Goal: Transaction & Acquisition: Obtain resource

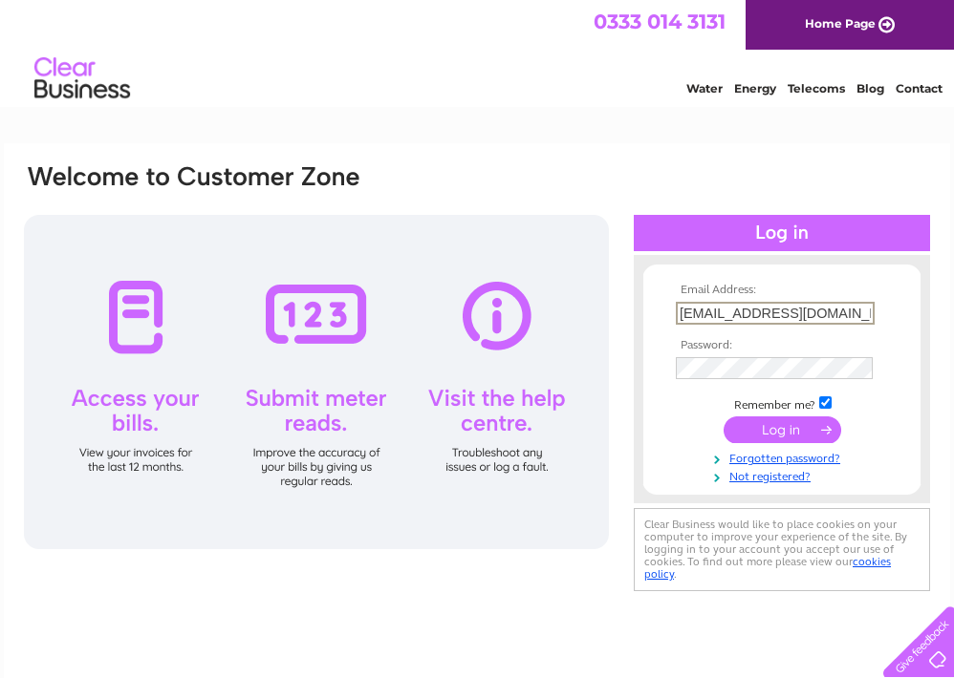
click at [849, 316] on input "[EMAIL_ADDRESS][DOMAIN_NAME]" at bounding box center [775, 313] width 199 height 23
type input "m"
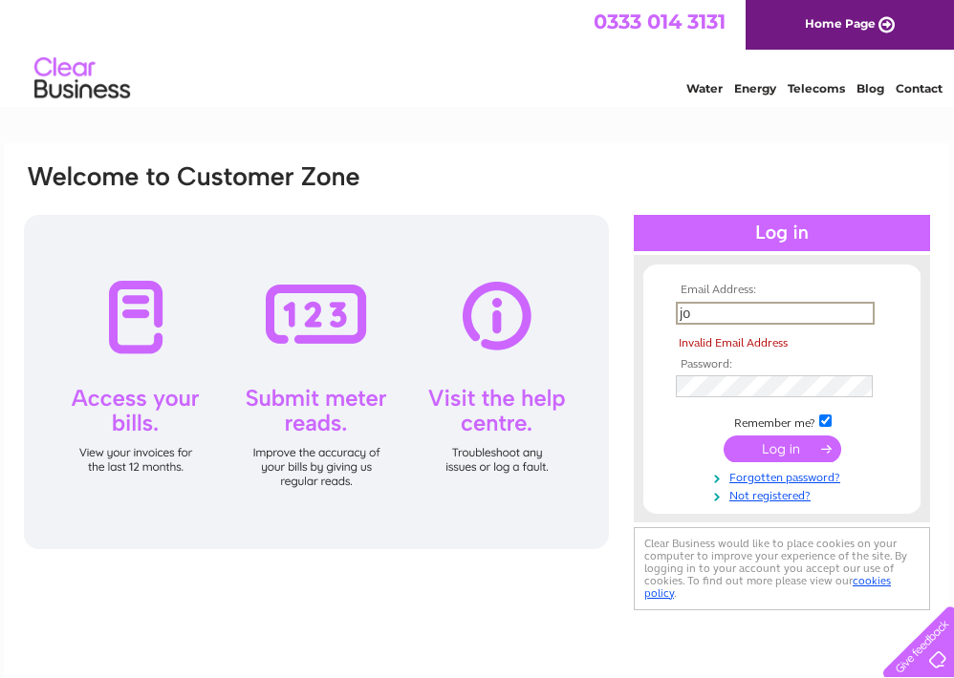
type input "j"
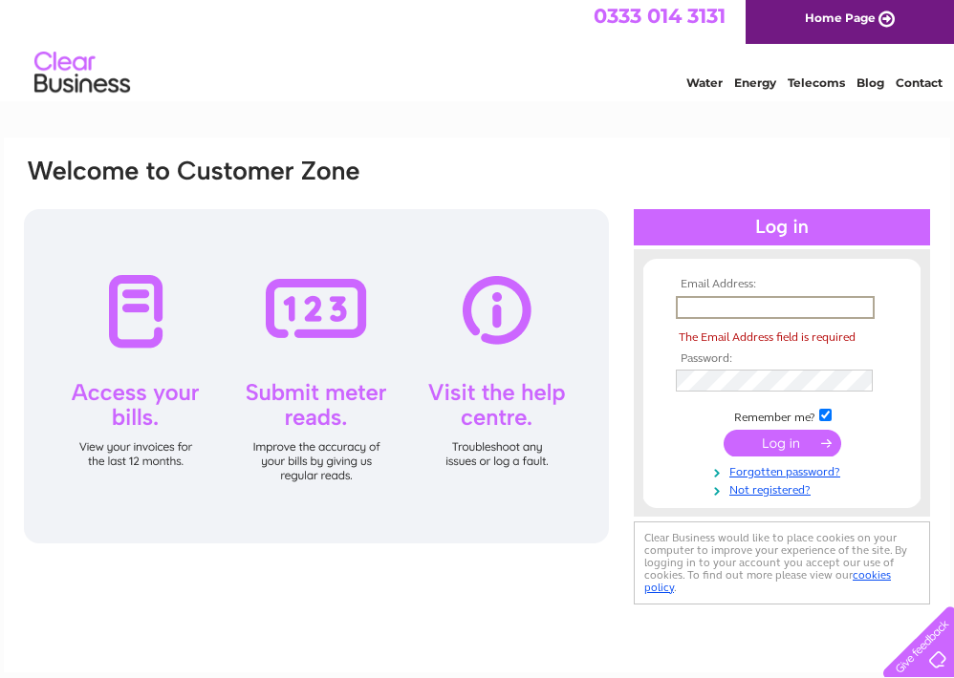
click at [683, 308] on input "text" at bounding box center [775, 307] width 199 height 23
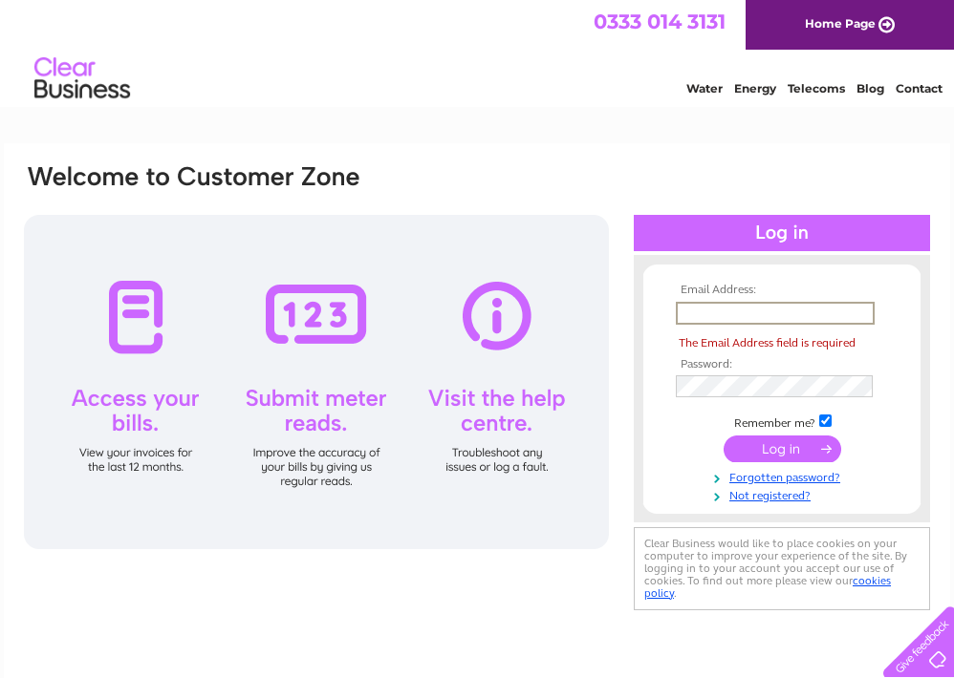
click at [684, 315] on input "text" at bounding box center [775, 313] width 199 height 23
type input "[PERSON_NAME]"
type input "[EMAIL_ADDRESS][DOMAIN_NAME]"
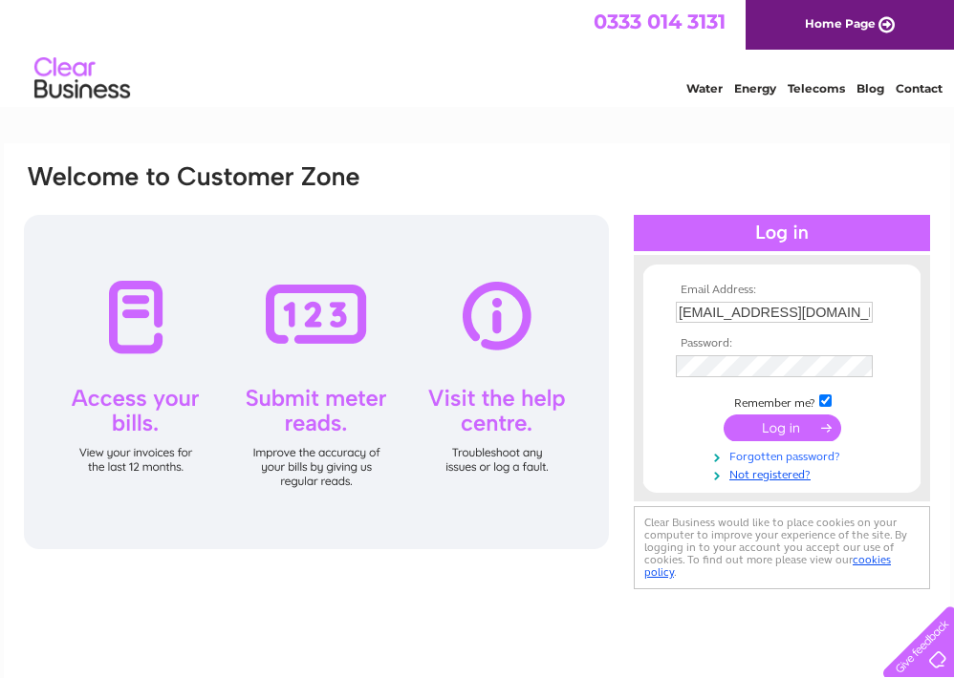
click at [816, 455] on link "Forgotten password?" at bounding box center [784, 455] width 217 height 18
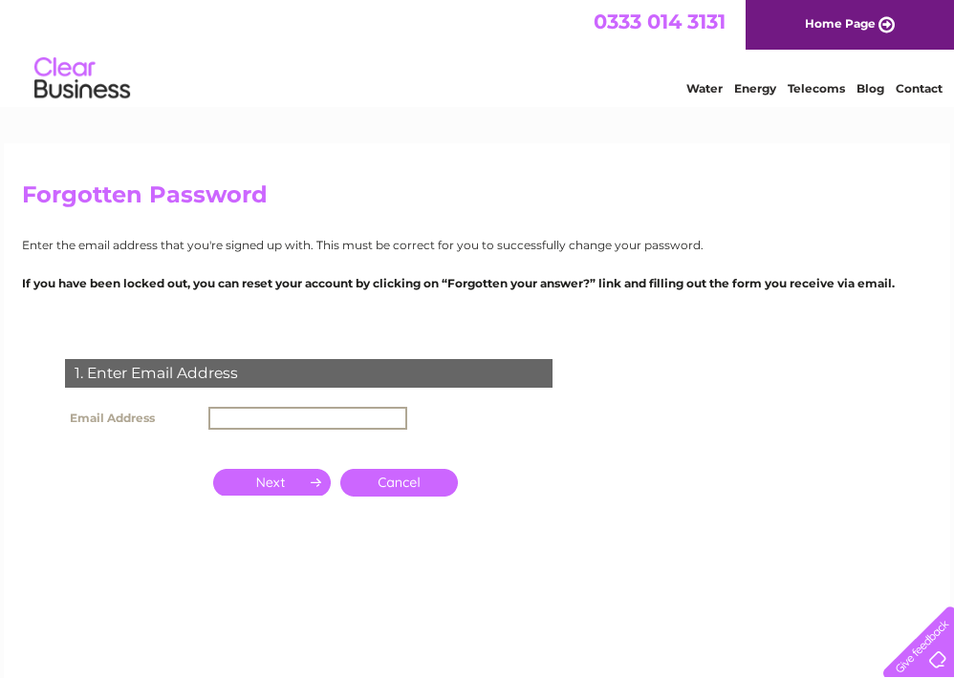
click at [214, 412] on input "text" at bounding box center [307, 418] width 199 height 23
type input "maryjcrouch@icloud.com"
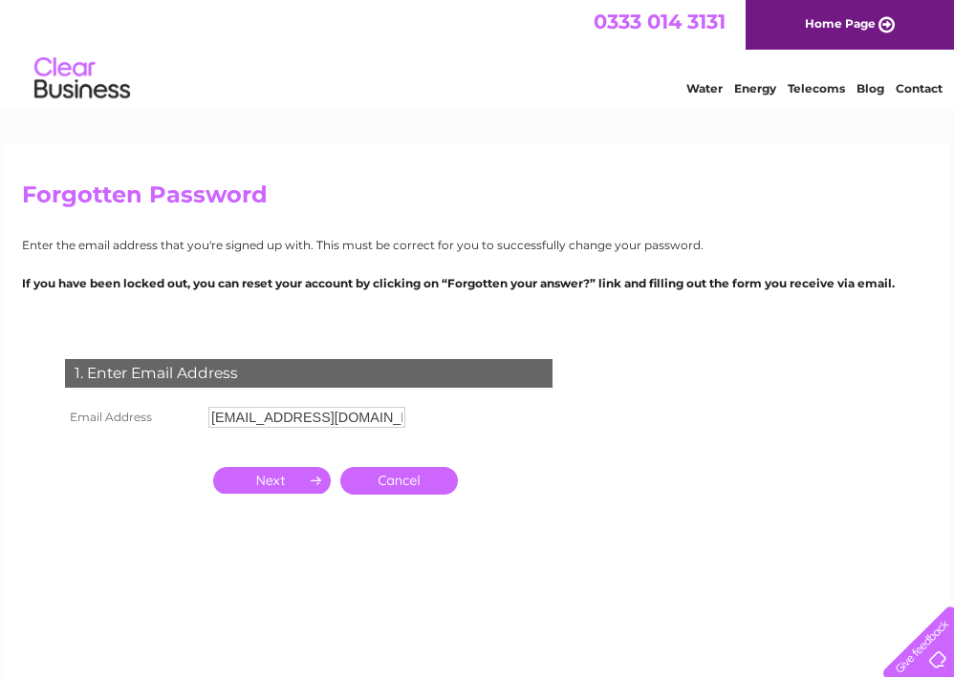
click at [300, 475] on input "button" at bounding box center [272, 480] width 118 height 27
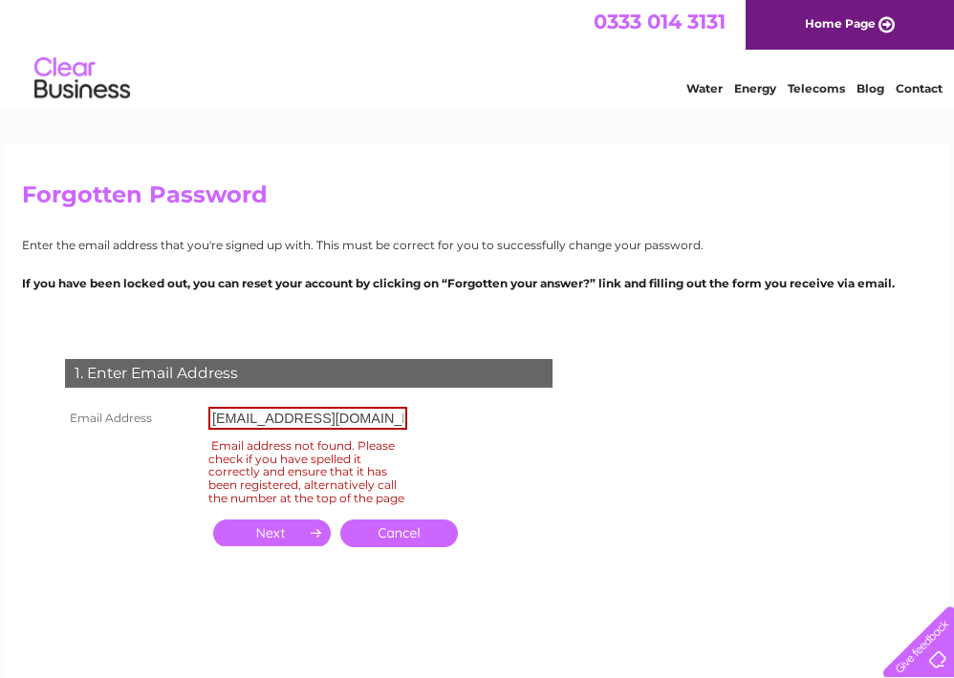
click at [407, 533] on link "Cancel" at bounding box center [399, 534] width 118 height 28
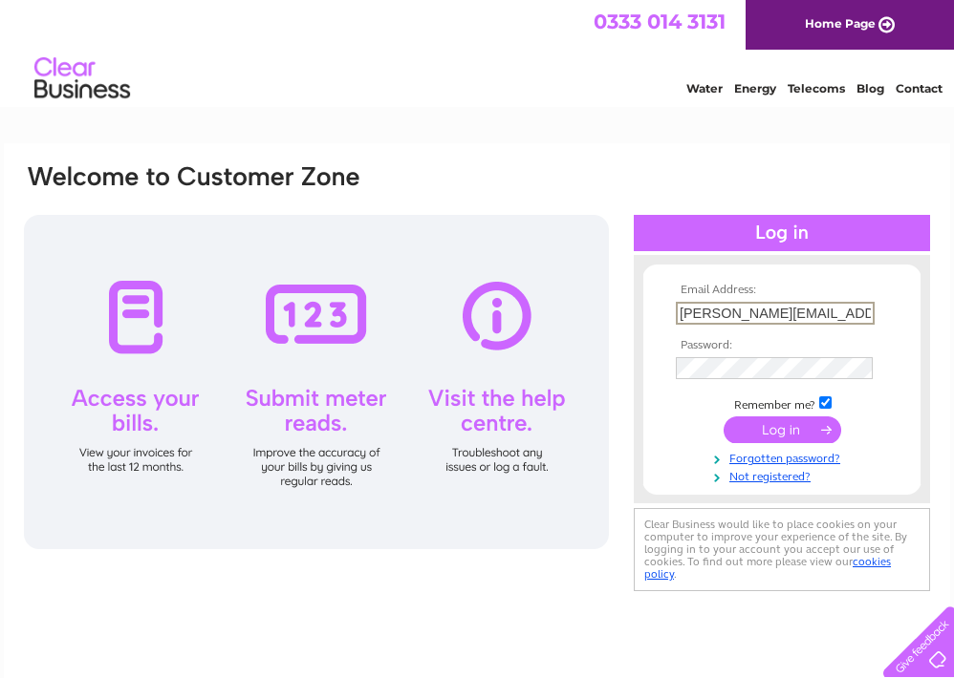
type input "john.h.crouch@gmail.com"
click at [763, 427] on input "submit" at bounding box center [782, 428] width 118 height 27
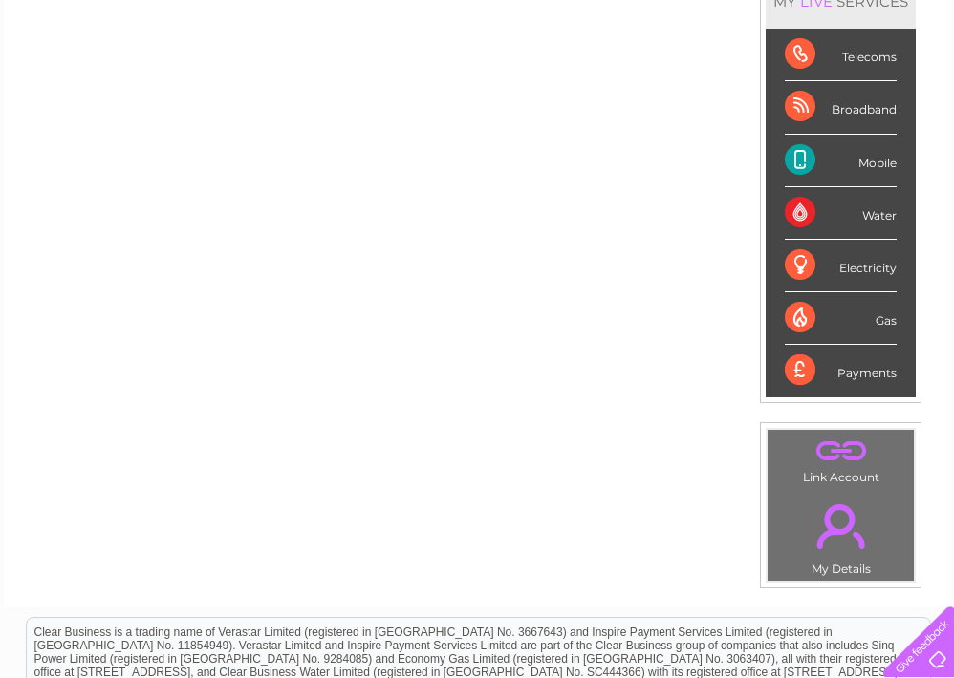
scroll to position [284, 0]
click at [855, 68] on div "Telecoms" at bounding box center [841, 54] width 112 height 53
click at [850, 150] on div "Mobile" at bounding box center [841, 160] width 112 height 53
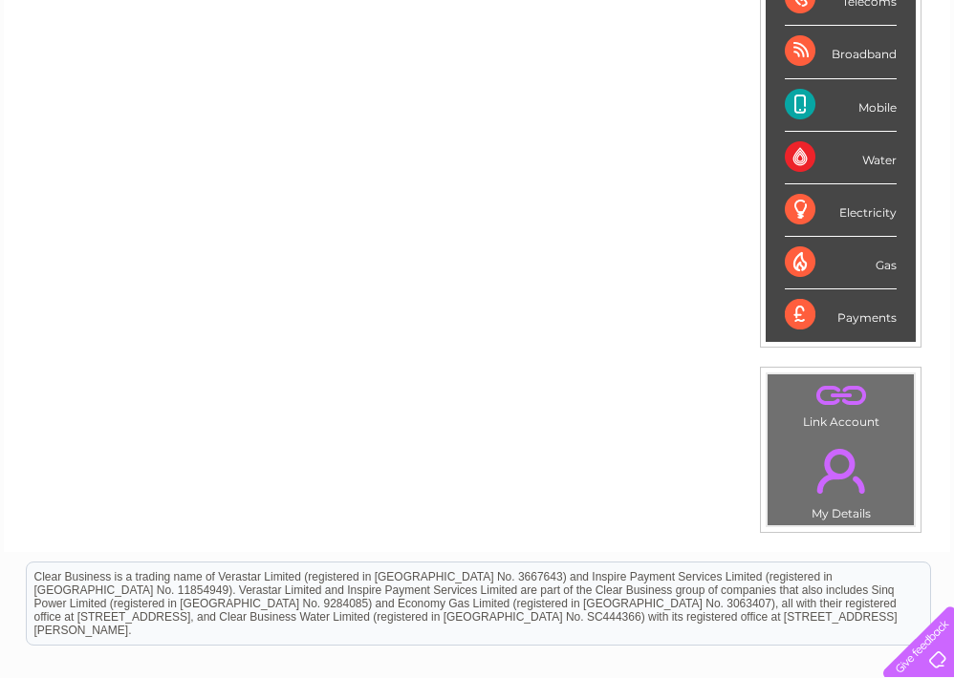
scroll to position [338, 0]
click at [851, 64] on div "Broadband" at bounding box center [841, 52] width 112 height 53
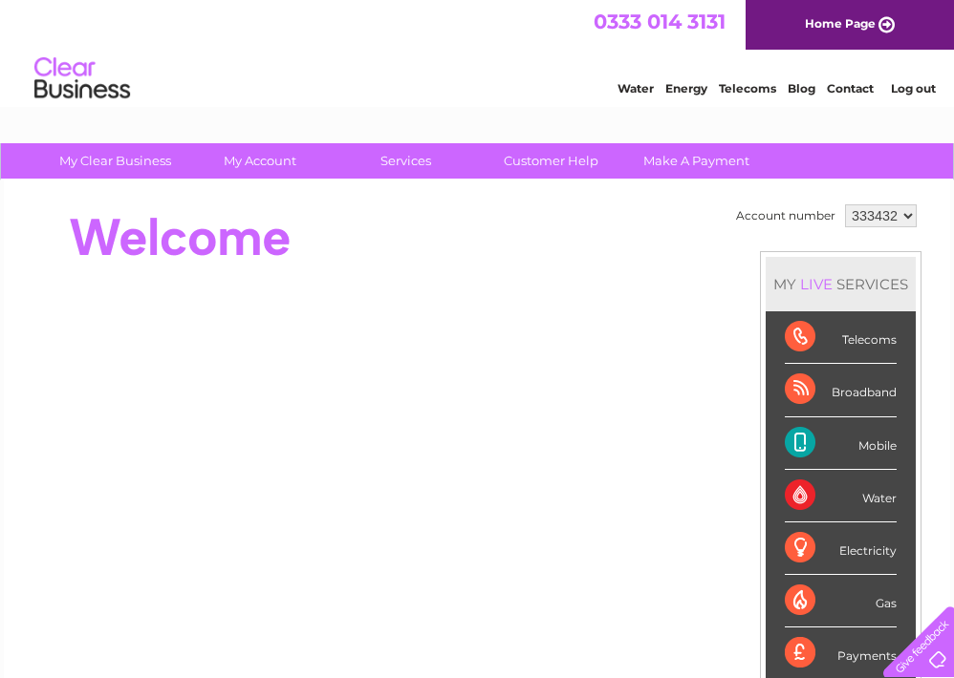
scroll to position [0, 0]
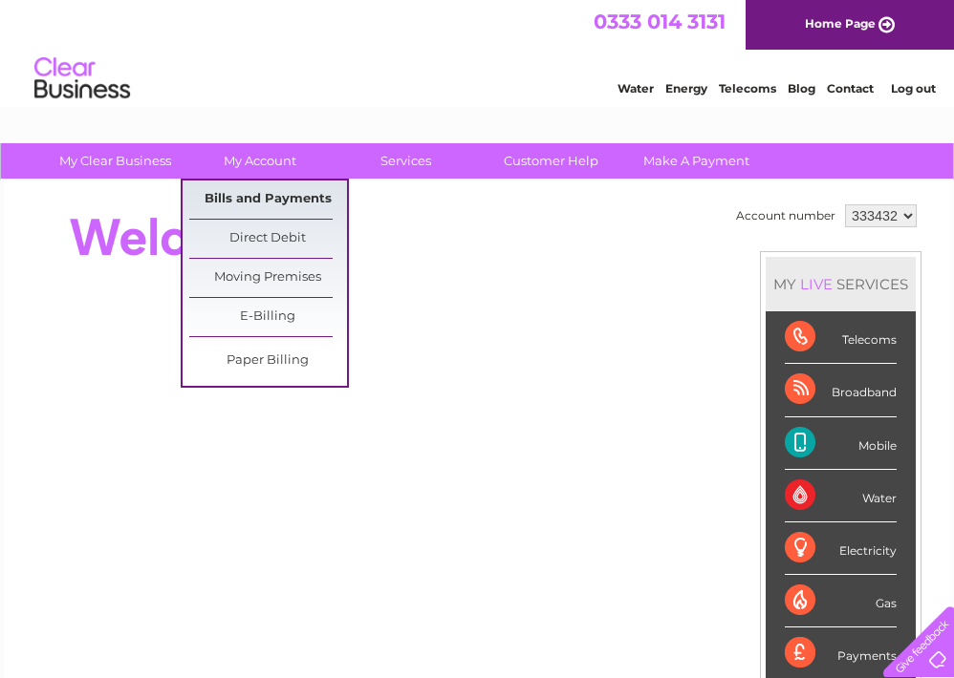
click at [254, 191] on link "Bills and Payments" at bounding box center [268, 200] width 158 height 38
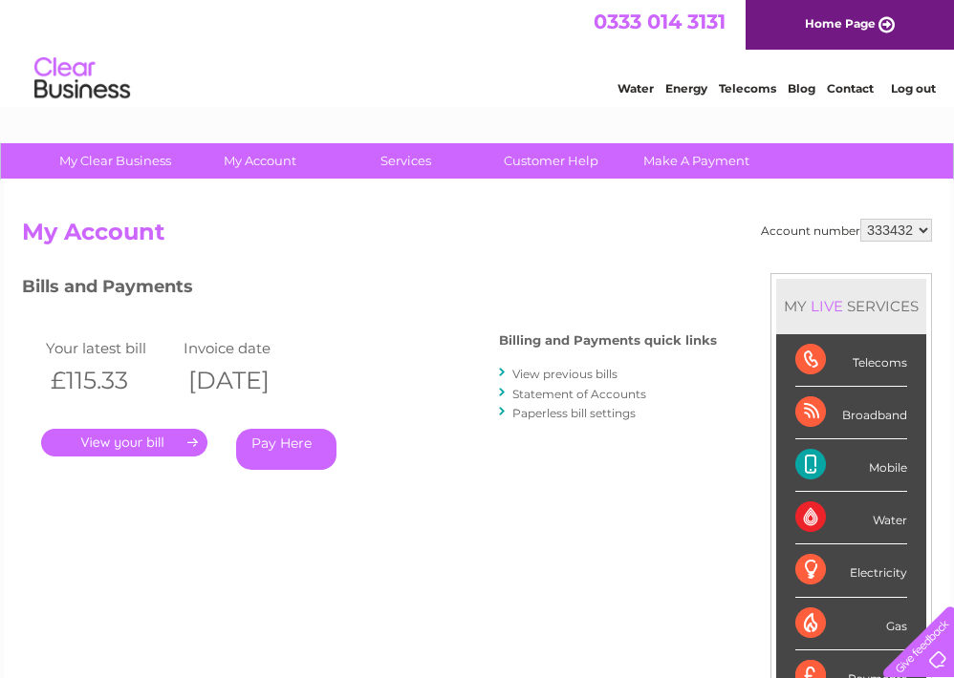
click at [116, 437] on link "." at bounding box center [124, 443] width 166 height 28
click at [145, 439] on link "." at bounding box center [124, 443] width 166 height 28
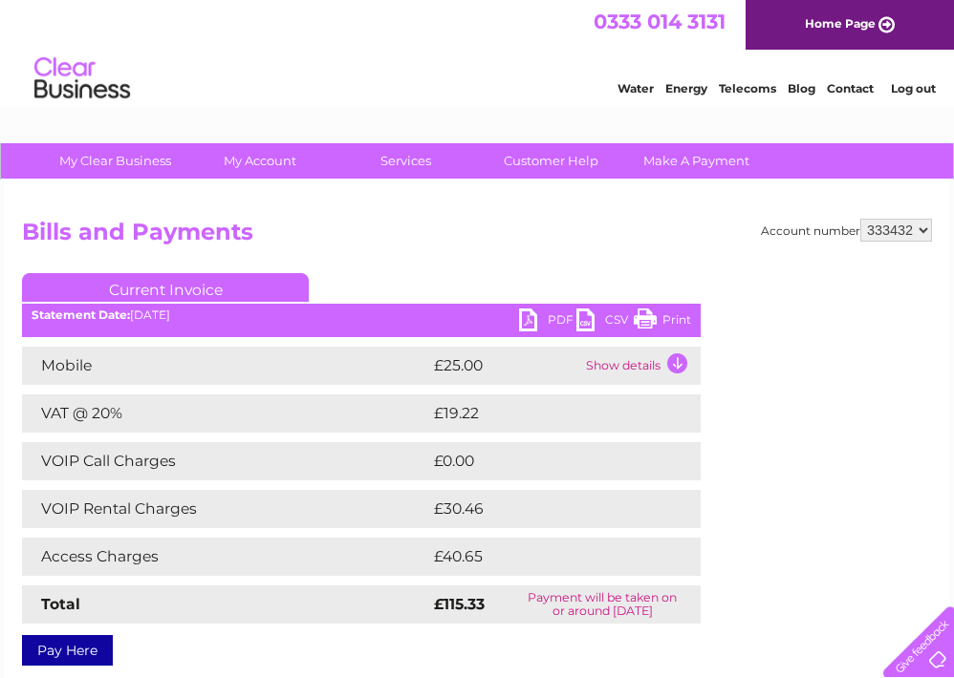
click at [603, 369] on td "Show details" at bounding box center [640, 366] width 119 height 38
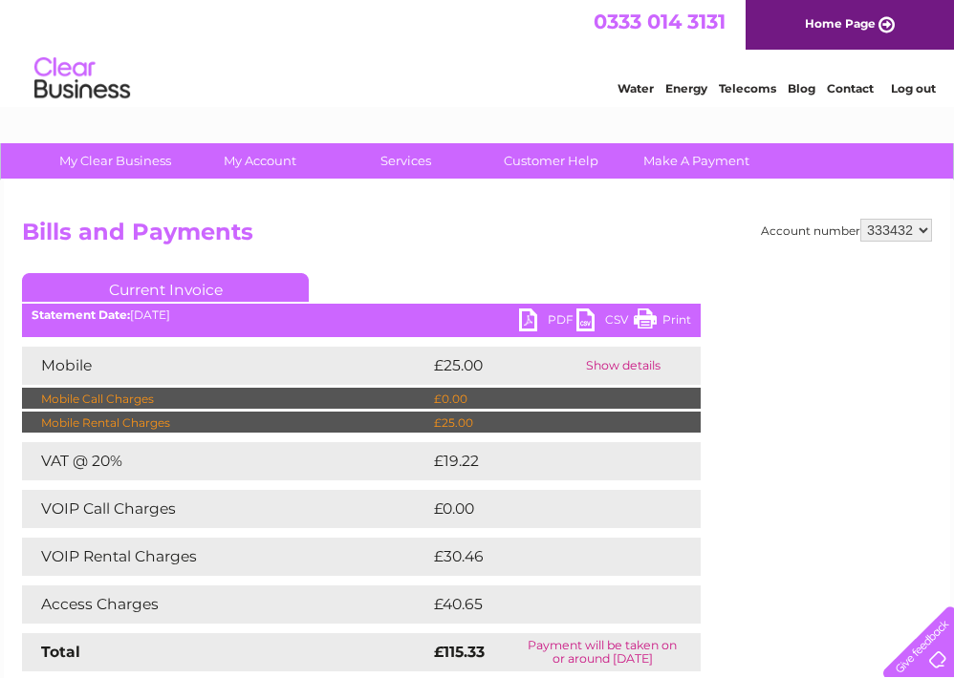
scroll to position [6, 0]
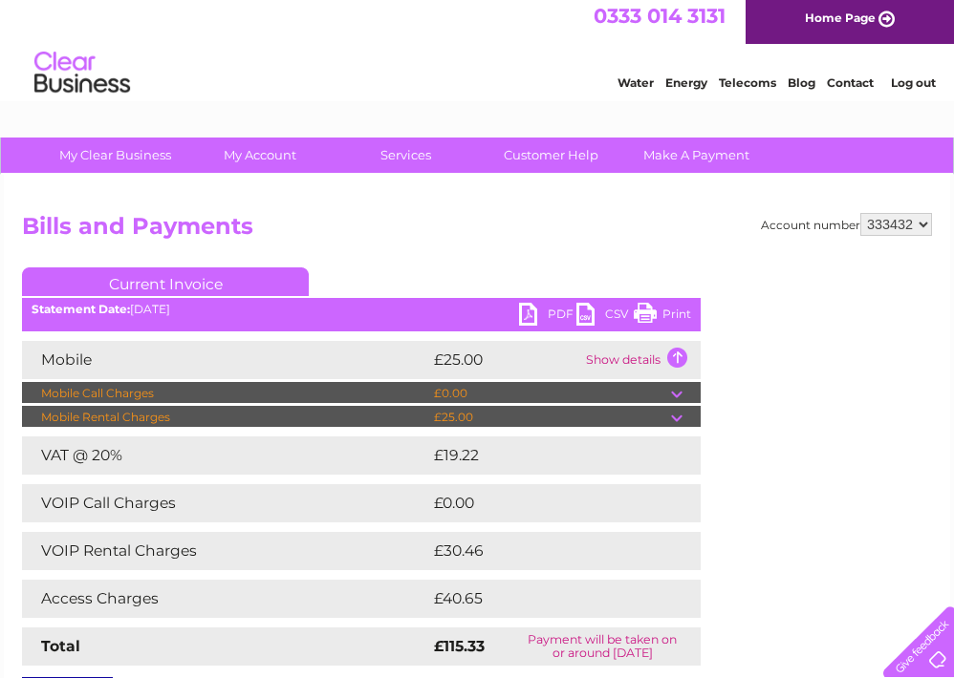
click at [478, 463] on td "£19.22" at bounding box center [544, 456] width 231 height 38
click at [672, 355] on td "Show details" at bounding box center [640, 360] width 119 height 38
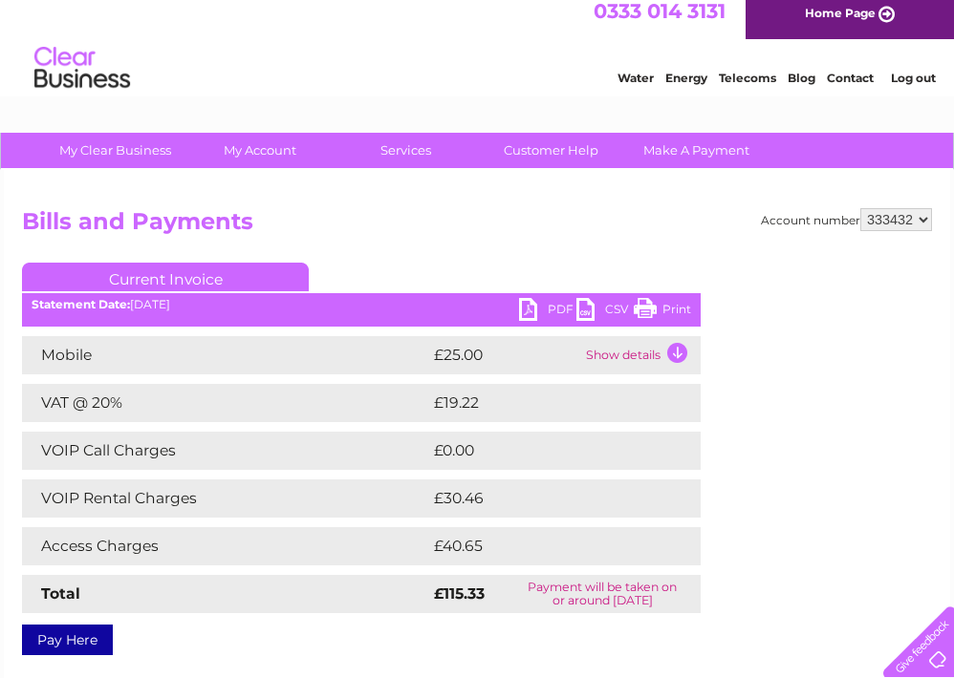
scroll to position [9, 0]
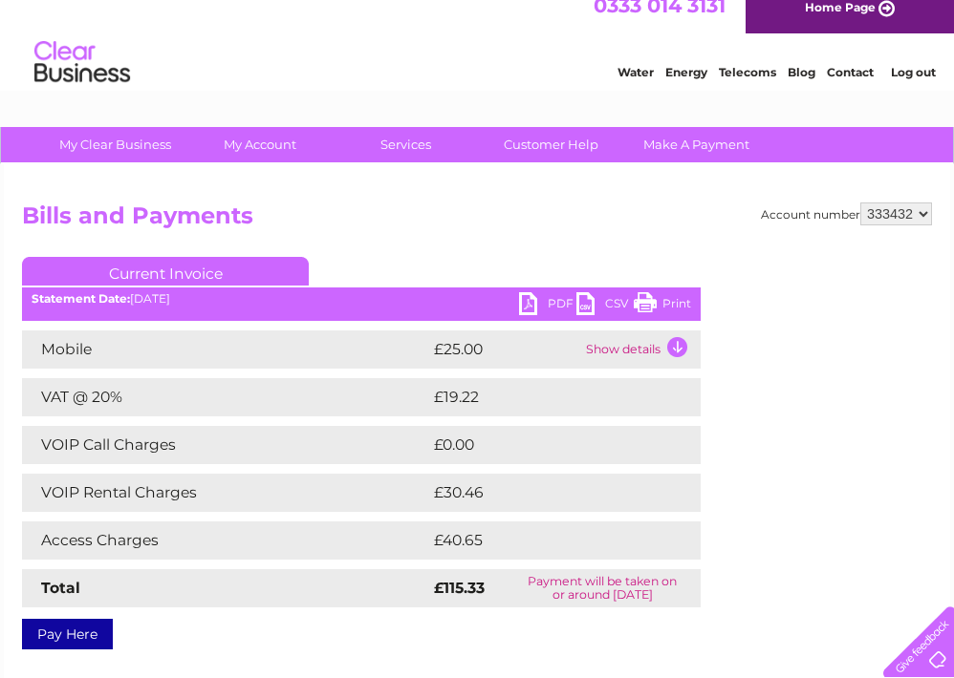
click at [263, 499] on td "VOIP Rental Charges" at bounding box center [225, 493] width 407 height 38
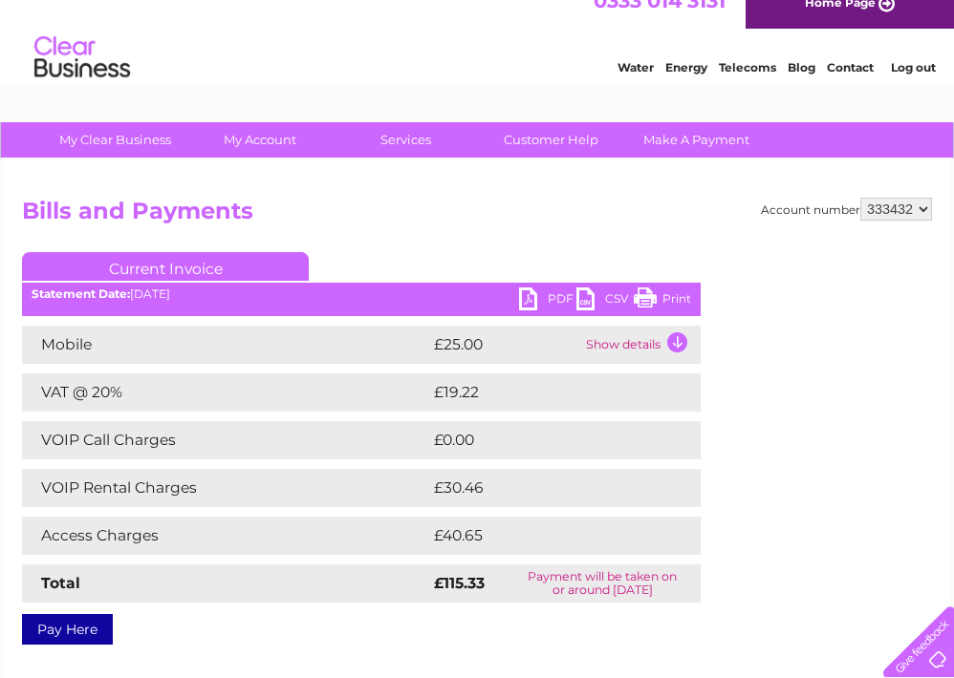
scroll to position [21, 0]
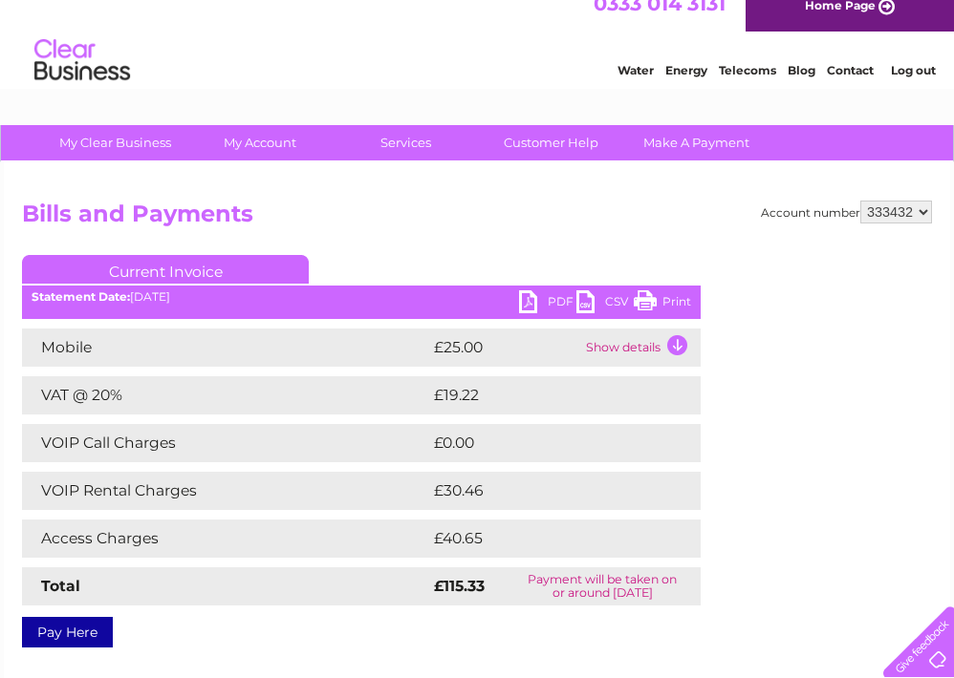
click at [323, 544] on td "Access Charges" at bounding box center [225, 539] width 407 height 38
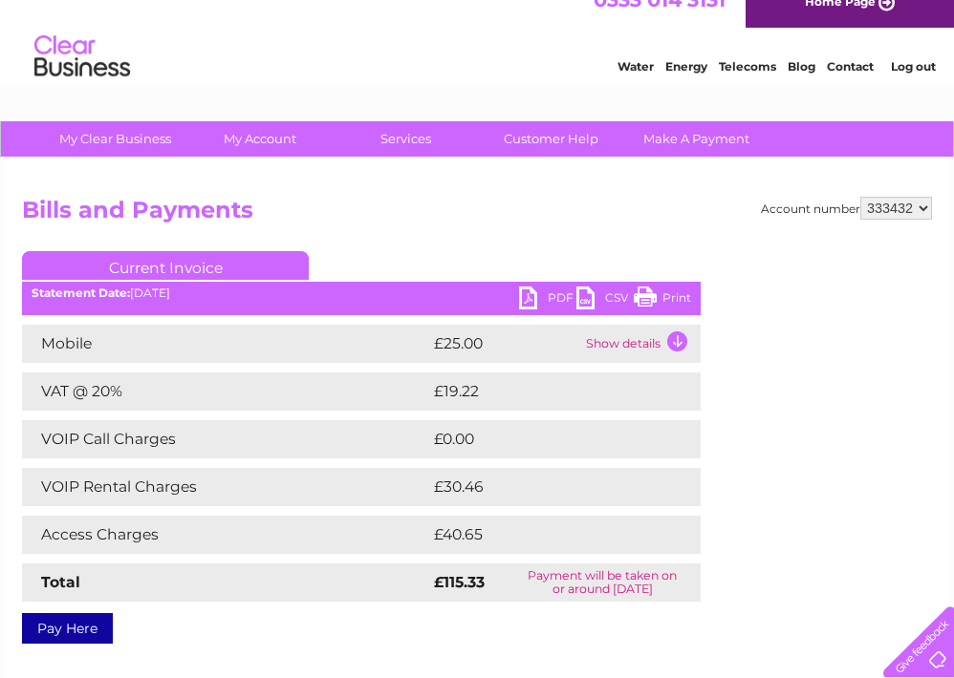
scroll to position [18, 1]
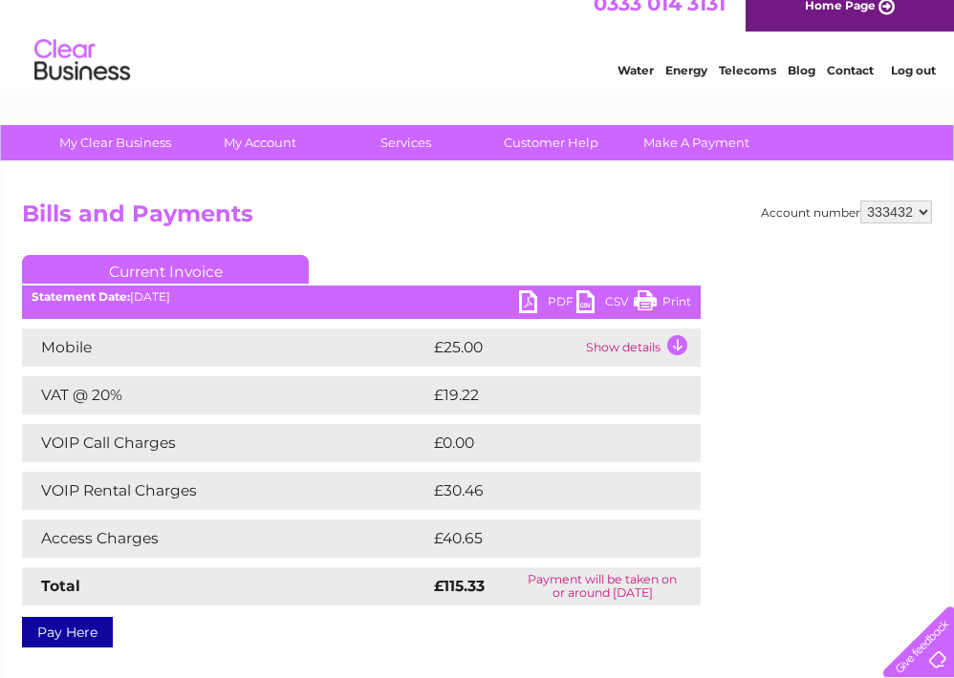
click at [537, 536] on td "£40.65" at bounding box center [545, 539] width 233 height 38
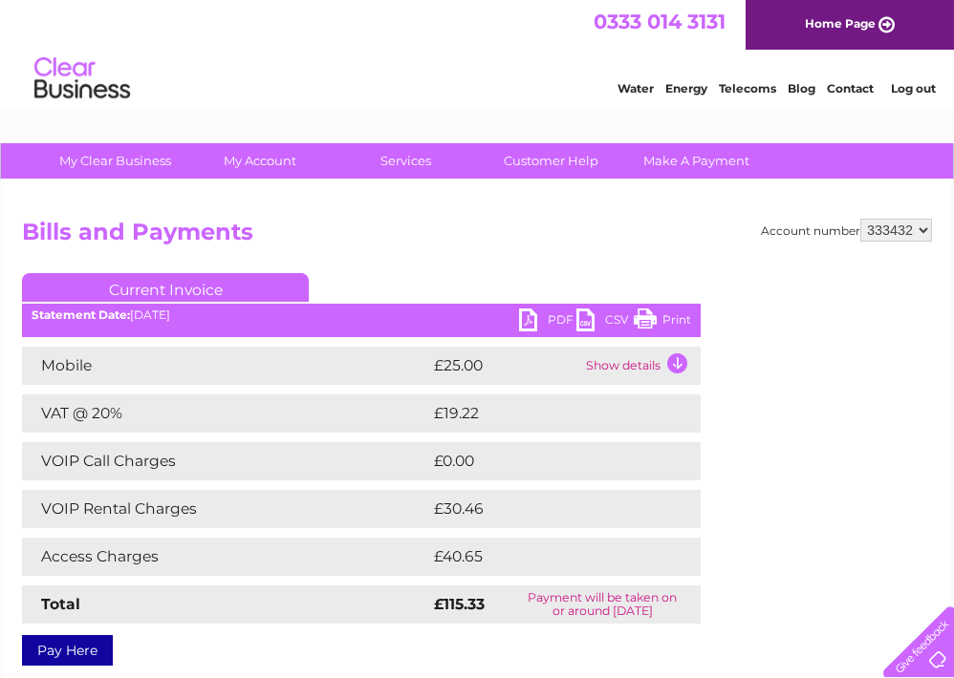
scroll to position [0, 0]
click at [228, 291] on link "Current Invoice" at bounding box center [165, 287] width 287 height 29
click at [539, 321] on link "PDF" at bounding box center [547, 323] width 57 height 28
click at [603, 611] on td "Payment will be taken on or around [DATE]" at bounding box center [602, 605] width 197 height 38
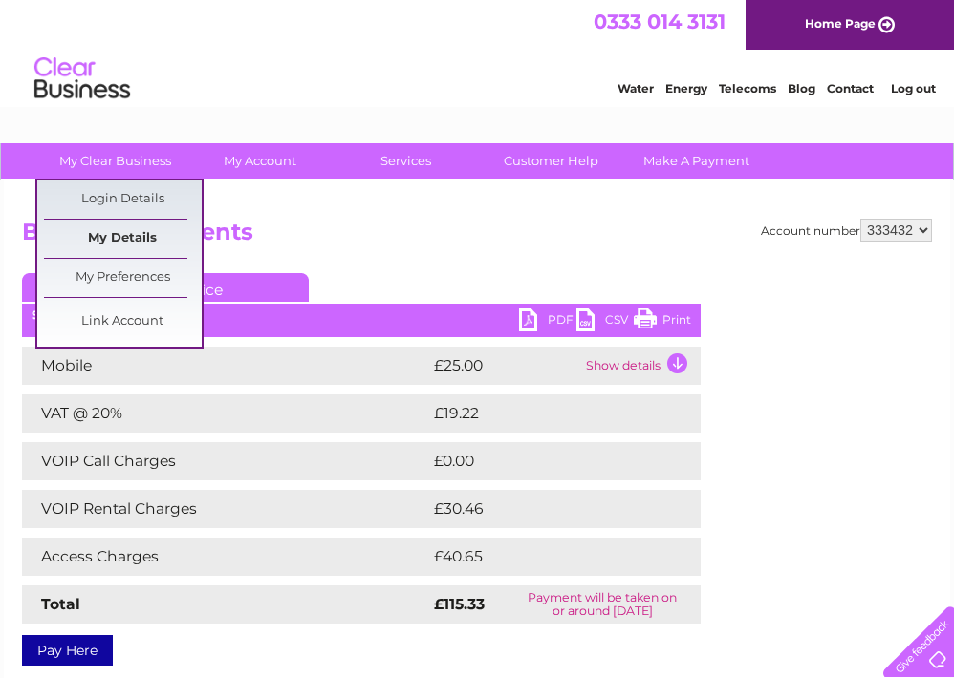
click at [123, 233] on link "My Details" at bounding box center [123, 239] width 158 height 38
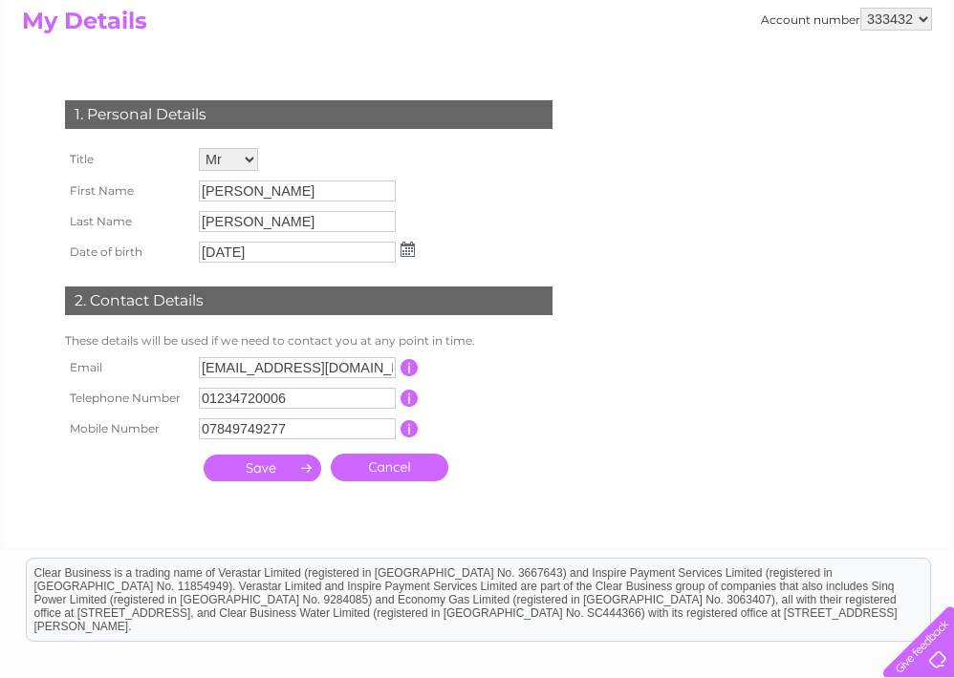
scroll to position [210, 0]
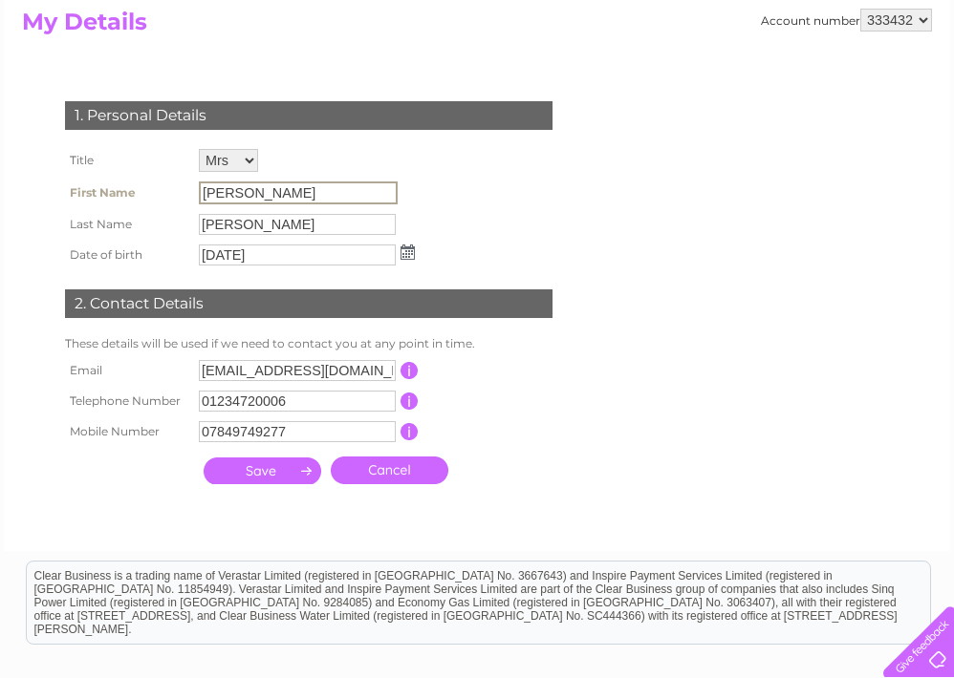
click at [244, 186] on input "John" at bounding box center [298, 193] width 199 height 23
click at [299, 184] on input "John" at bounding box center [298, 193] width 199 height 23
click at [312, 187] on input "John" at bounding box center [298, 193] width 199 height 23
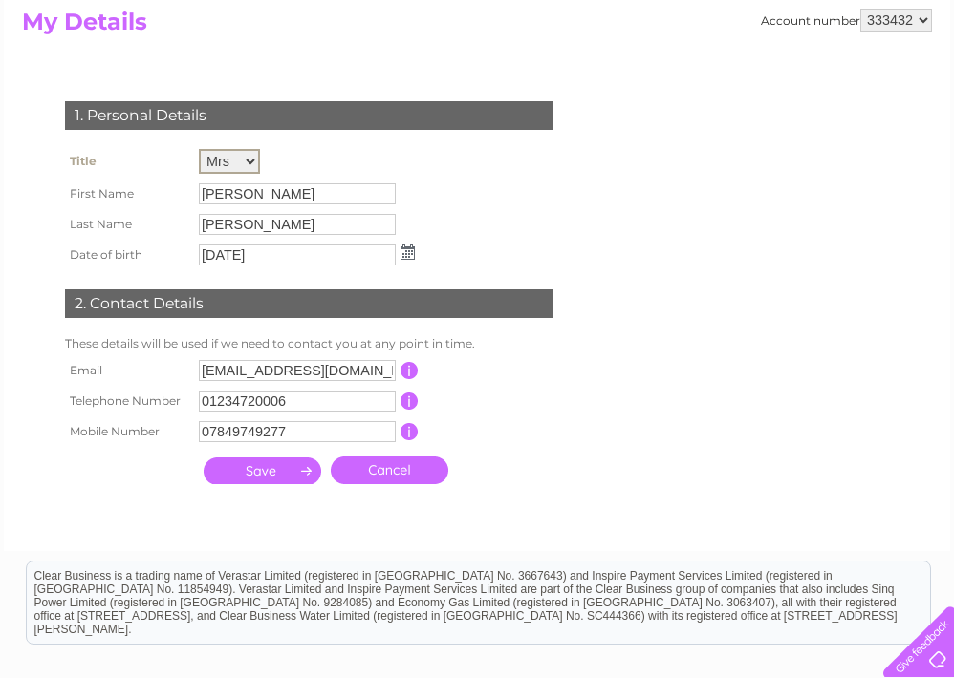
select select "Mr"
click at [242, 186] on input "John" at bounding box center [298, 193] width 199 height 23
click at [592, 364] on div "1. Personal Details Title Mr Mrs Ms Miss Dr Rev Prof Other First Name John Last…" at bounding box center [312, 288] width 581 height 412
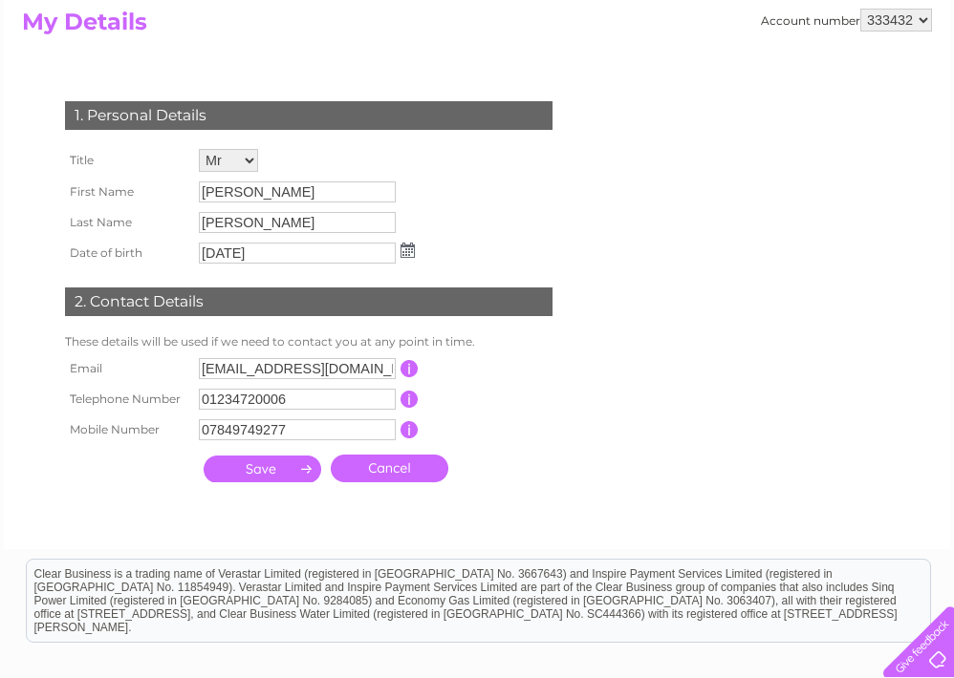
click at [384, 475] on link "Cancel" at bounding box center [390, 469] width 118 height 28
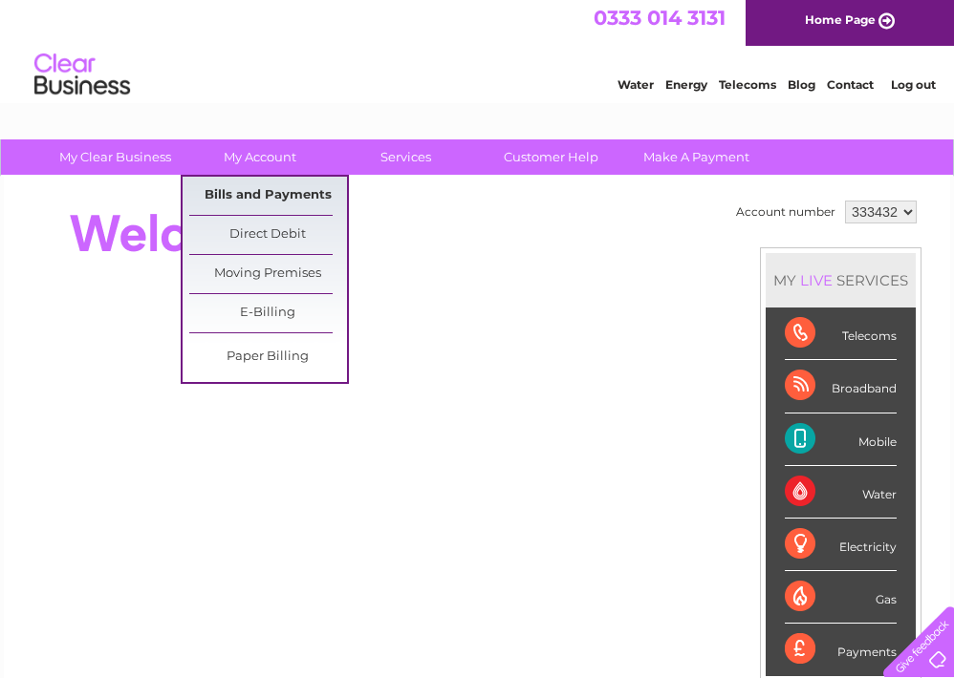
scroll to position [7, 0]
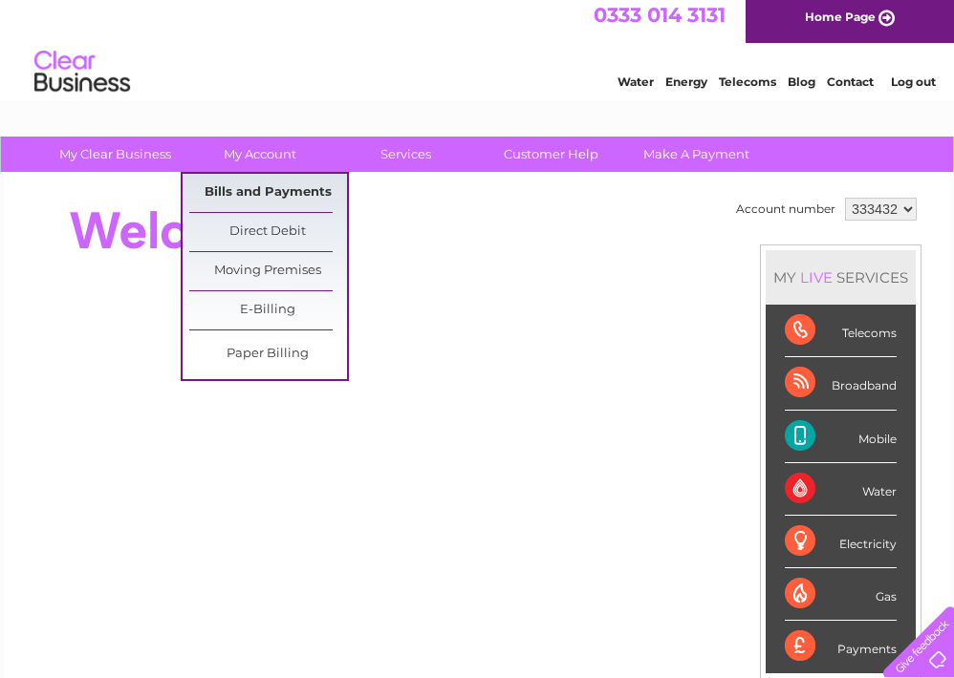
click at [242, 194] on link "Bills and Payments" at bounding box center [268, 193] width 158 height 38
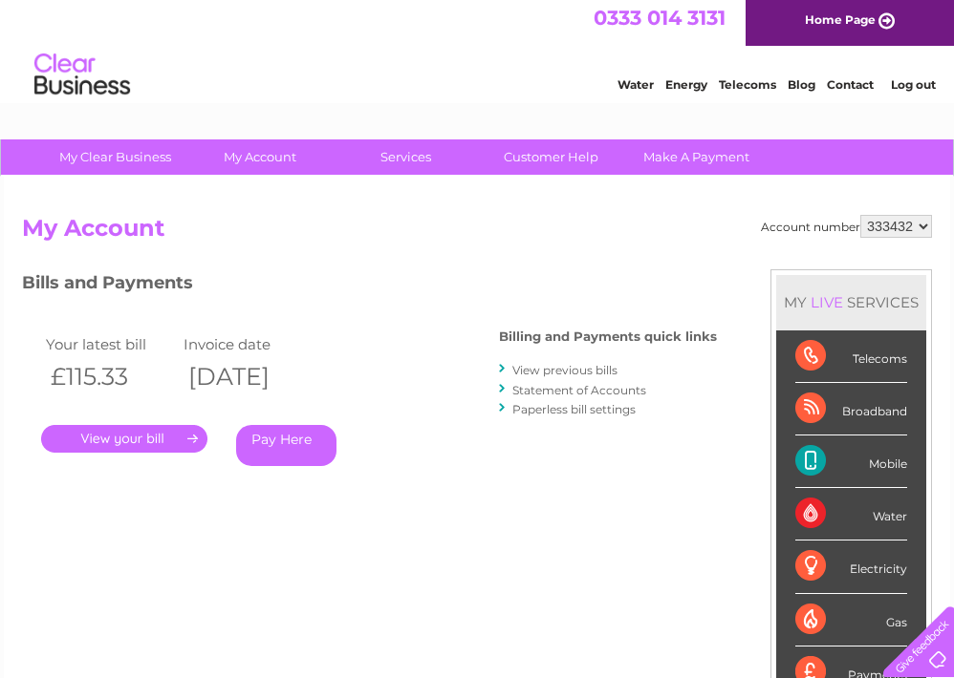
scroll to position [5, 0]
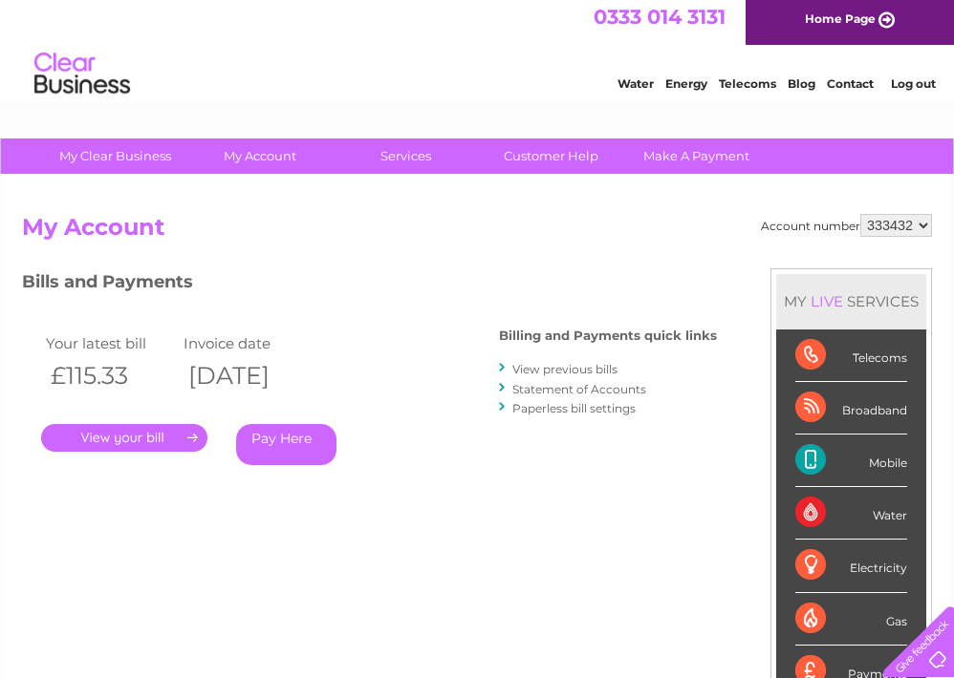
click at [131, 435] on link "." at bounding box center [124, 438] width 166 height 28
